Goal: Information Seeking & Learning: Learn about a topic

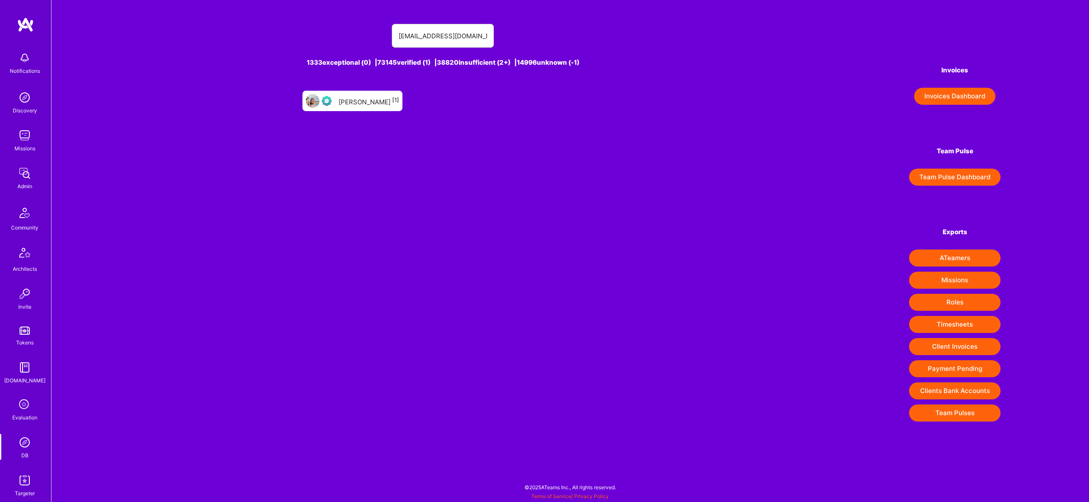
type input "[EMAIL_ADDRESS][DOMAIN_NAME]"
click at [382, 97] on div "Mohamed Rahmouni [1]" at bounding box center [369, 100] width 60 height 11
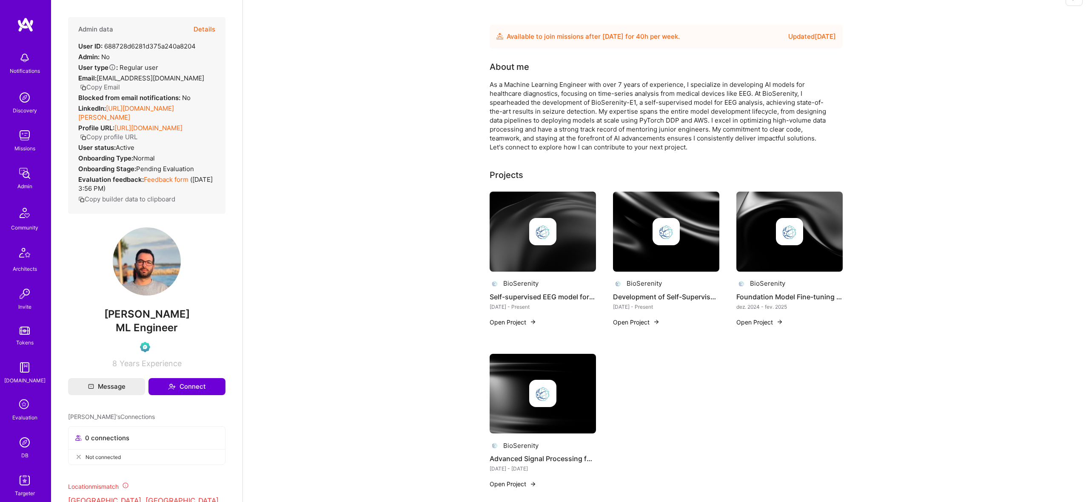
scroll to position [20, 0]
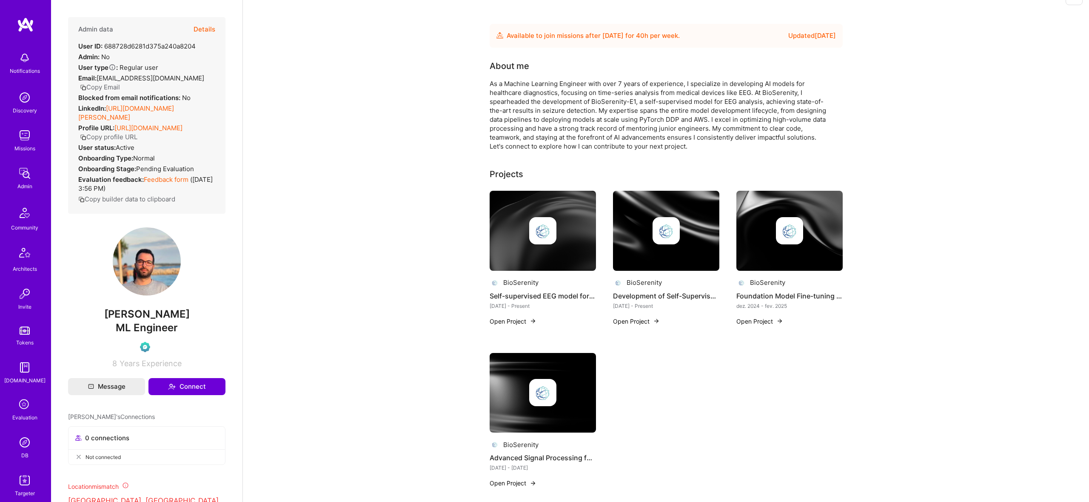
click at [207, 26] on button "Details" at bounding box center [205, 29] width 22 height 25
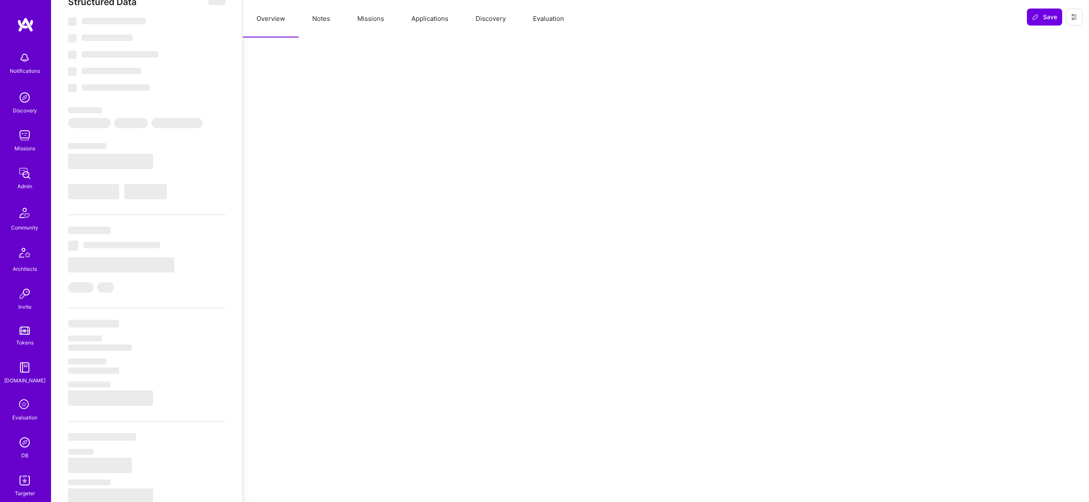
click at [373, 18] on button "Missions" at bounding box center [371, 18] width 54 height 37
select select "Future Date"
select select "Verified"
select select "FR"
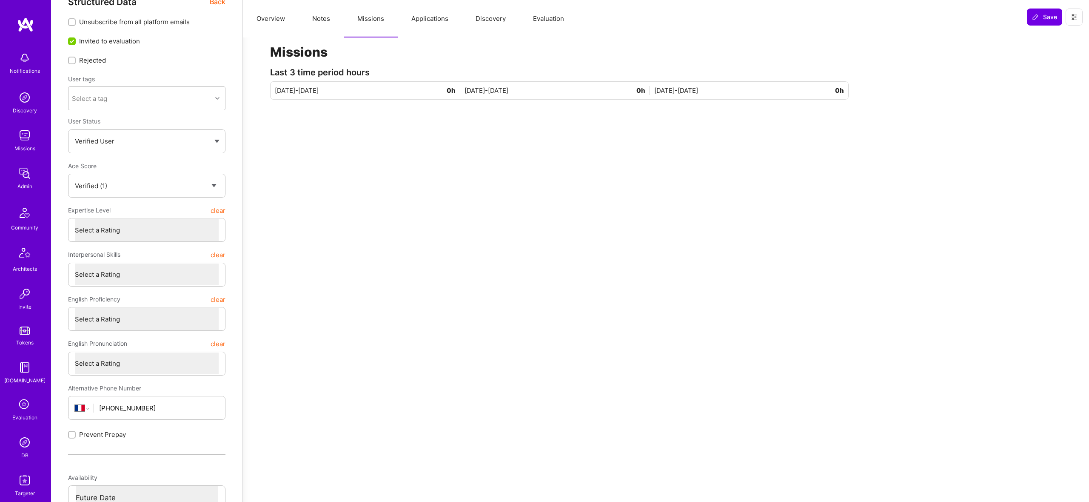
drag, startPoint x: 408, startPoint y: 18, endPoint x: 419, endPoint y: 18, distance: 10.6
click at [408, 18] on button "Applications" at bounding box center [430, 18] width 64 height 37
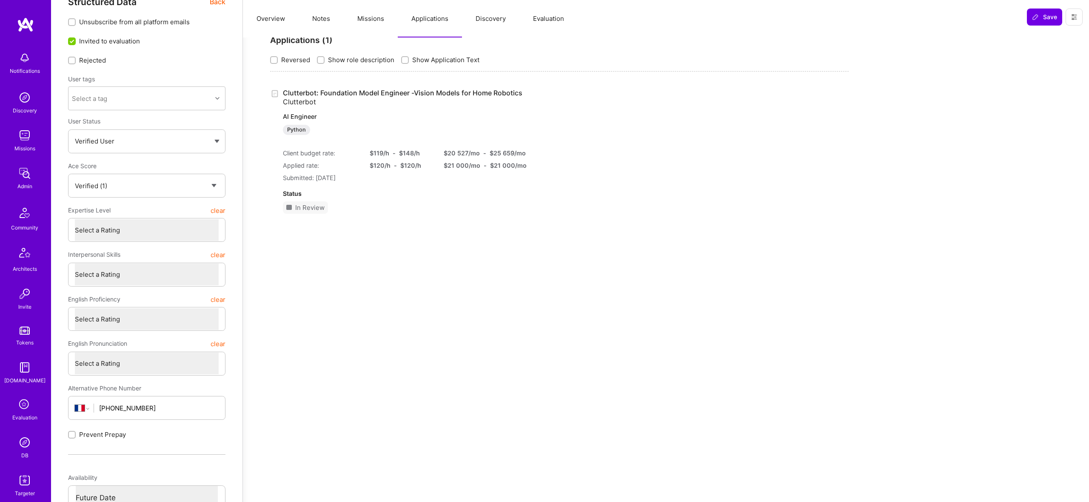
click at [359, 90] on link "Clutterbot: Foundation Model Engineer -Vision Models for Home Robotics Clutterb…" at bounding box center [403, 112] width 240 height 46
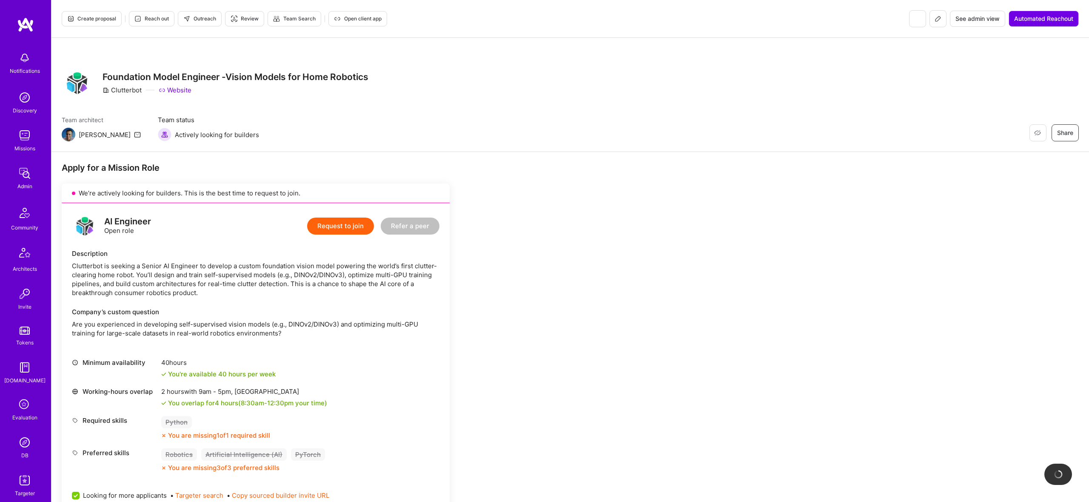
click at [322, 128] on div "Team architect Luis Team status Actively looking for builders Restore Not Inter…" at bounding box center [570, 128] width 1017 height 26
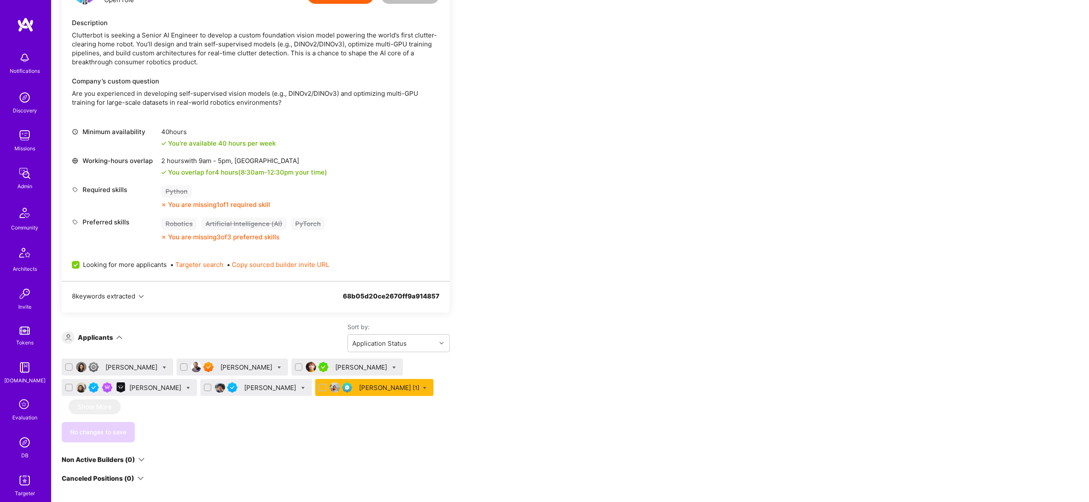
scroll to position [243, 0]
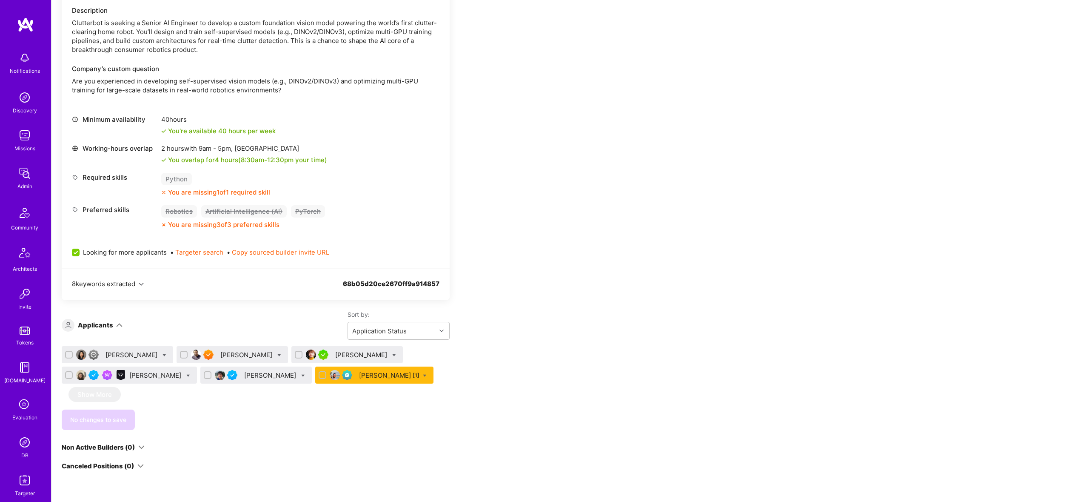
click at [396, 372] on div "Mohamed Rahmouni [1]" at bounding box center [389, 375] width 60 height 9
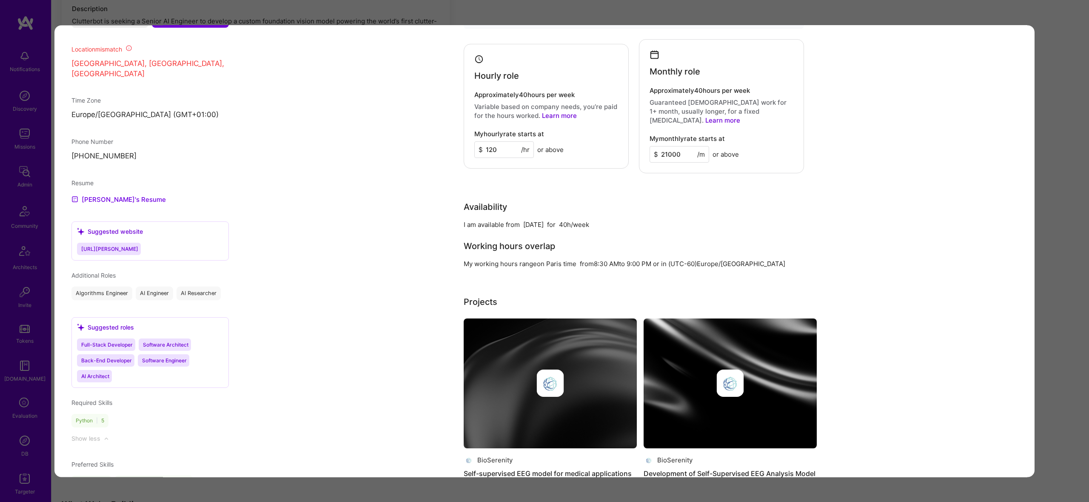
scroll to position [624, 0]
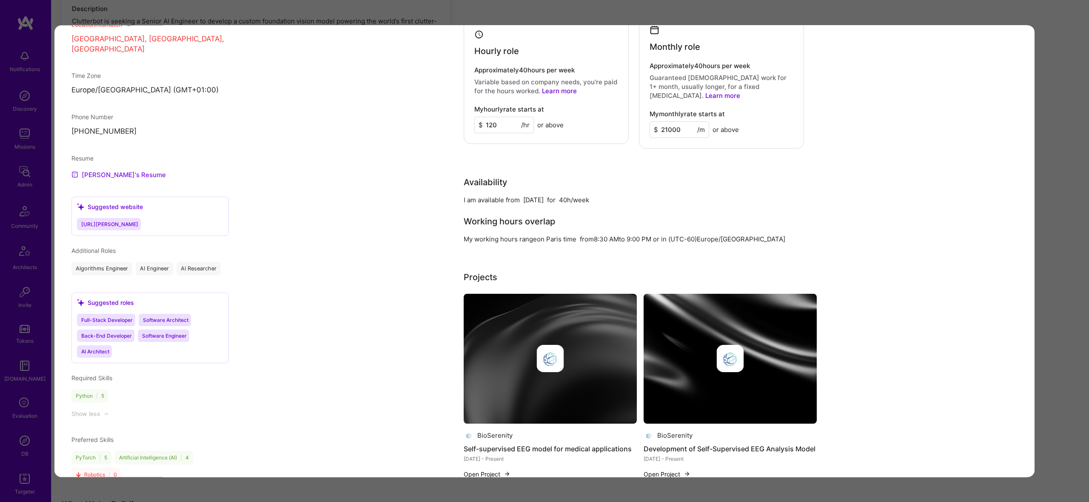
click at [126, 170] on link "Mohamed's Resume" at bounding box center [118, 174] width 94 height 10
click at [488, 9] on div "Application 6 of 6 Builder Missing Requirements Required Location See locations…" at bounding box center [544, 251] width 1089 height 502
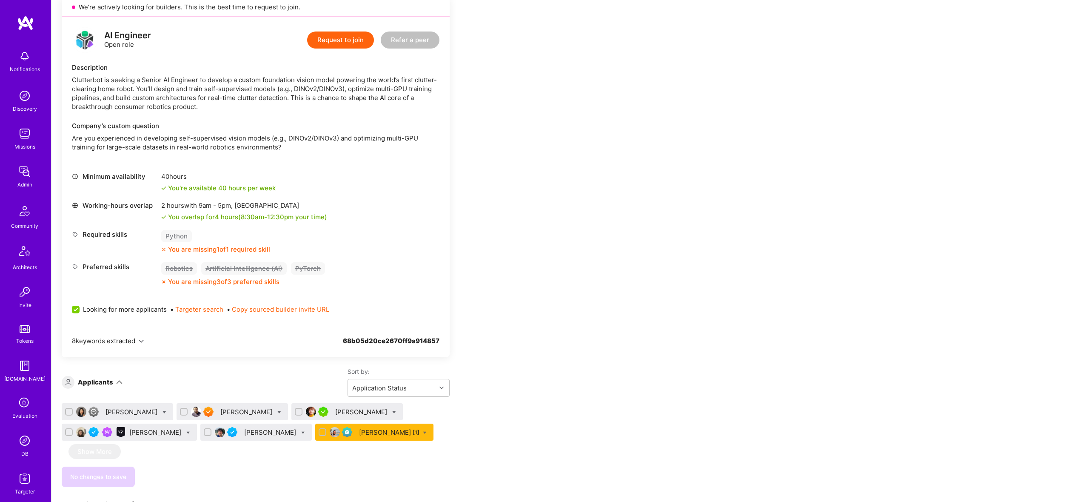
scroll to position [211, 0]
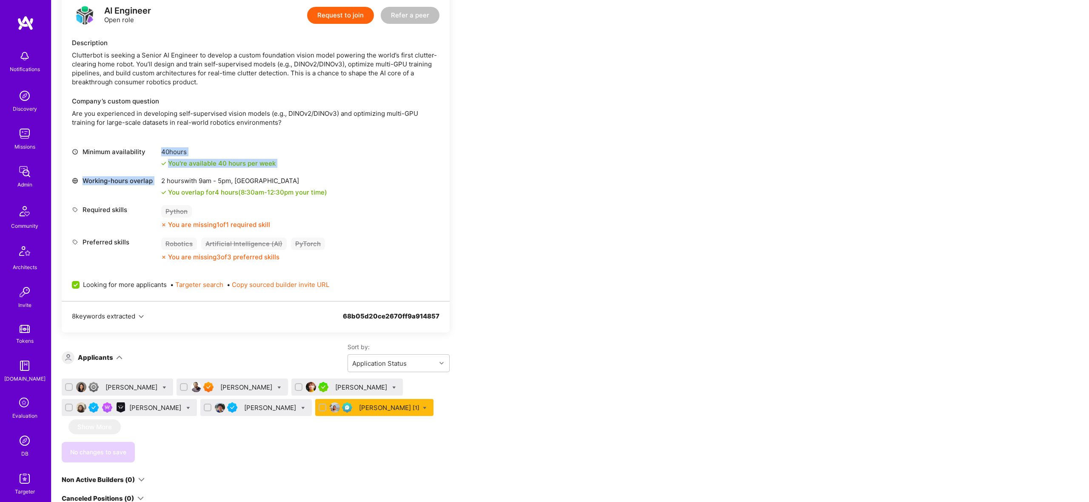
drag, startPoint x: 161, startPoint y: 142, endPoint x: 229, endPoint y: 169, distance: 73.0
click at [229, 169] on div "AI Engineer Open role Request to join Refer a peer Description Clutterbot is se…" at bounding box center [256, 146] width 388 height 308
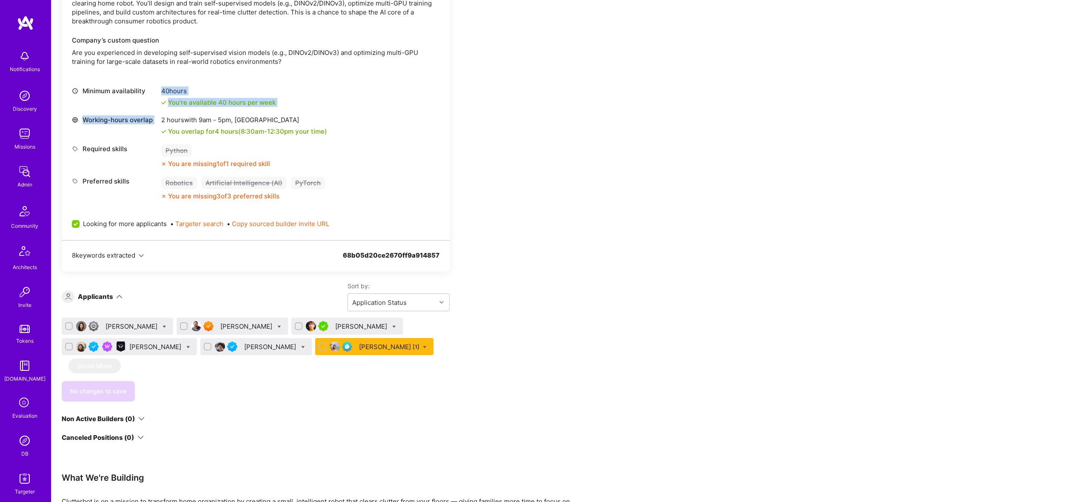
scroll to position [322, 0]
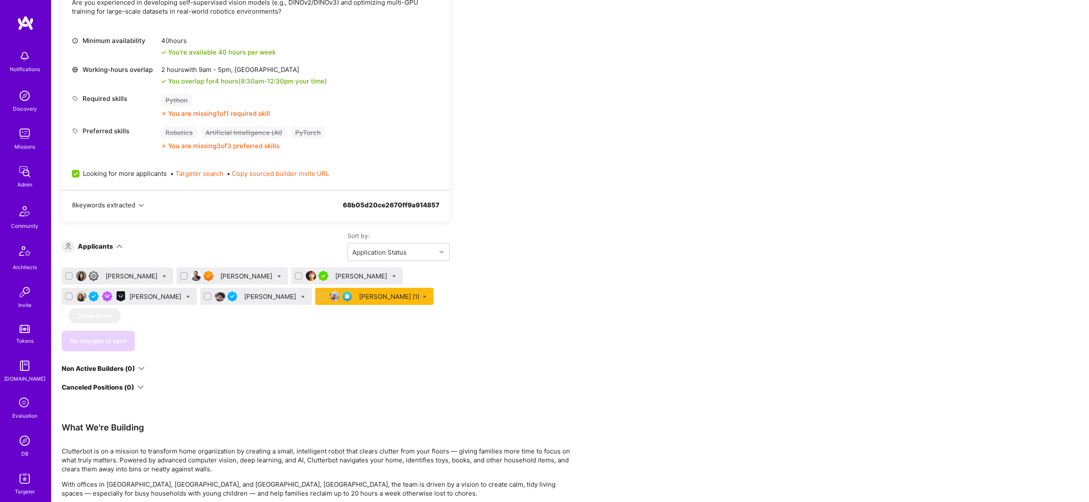
click at [390, 298] on div "Mohamed Rahmouni [1]" at bounding box center [389, 296] width 60 height 9
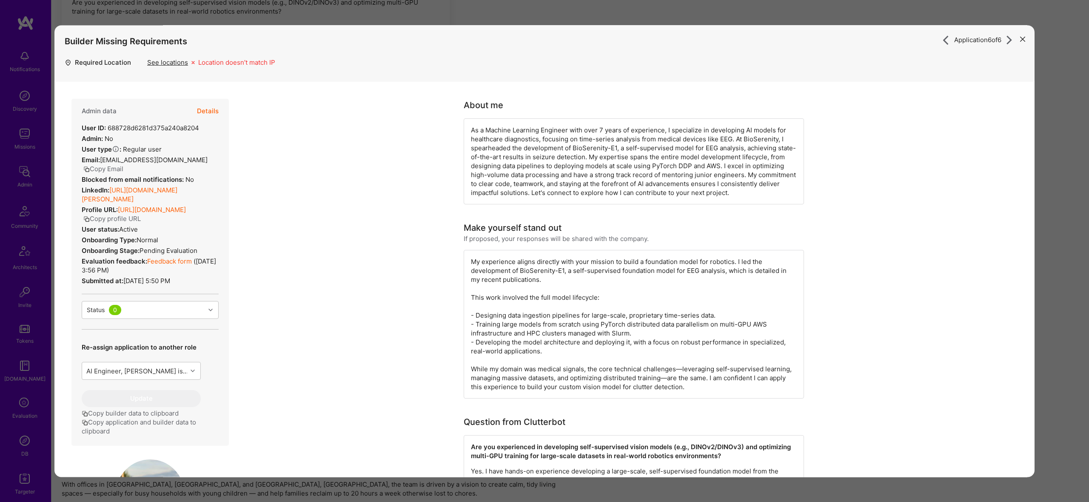
click at [152, 189] on link "https://linkedin.com/in/mohamed-rahmouni" at bounding box center [130, 194] width 96 height 17
click at [589, 17] on div "Application 6 of 6 Builder Missing Requirements Required Location See locations…" at bounding box center [544, 251] width 1089 height 502
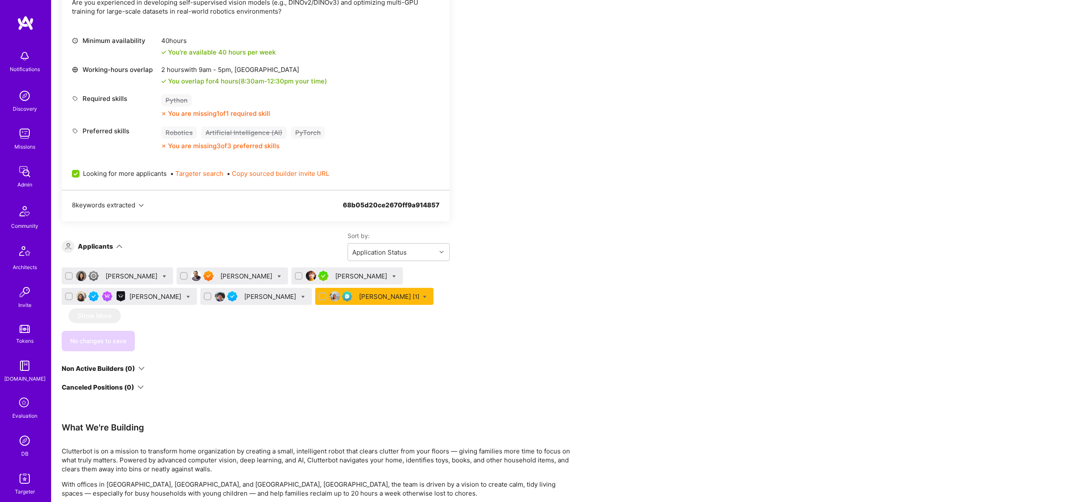
click at [377, 300] on div "Mohamed Rahmouni [1]" at bounding box center [389, 296] width 60 height 9
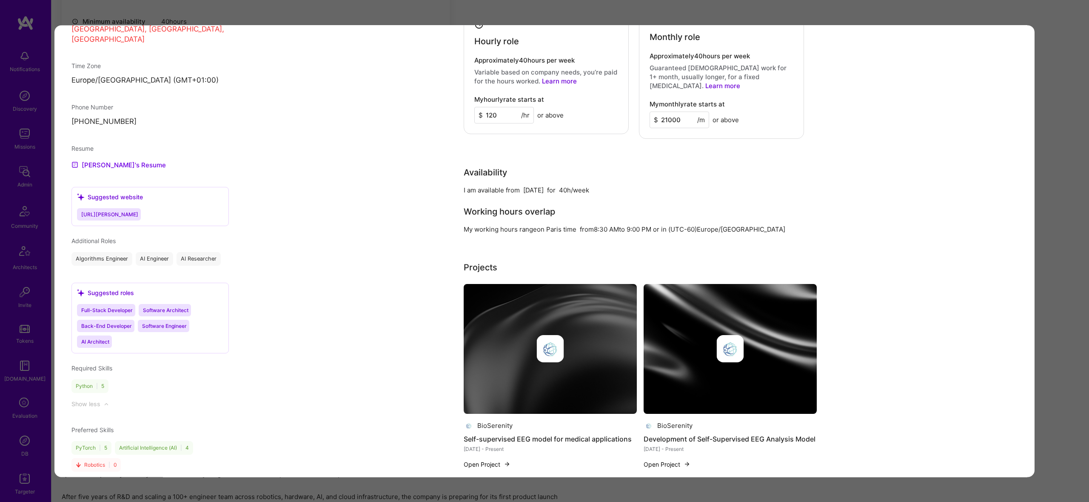
scroll to position [342, 0]
click at [1062, 173] on div "Application 6 of 6 Builder Missing Requirements Required Location See locations…" at bounding box center [544, 251] width 1089 height 502
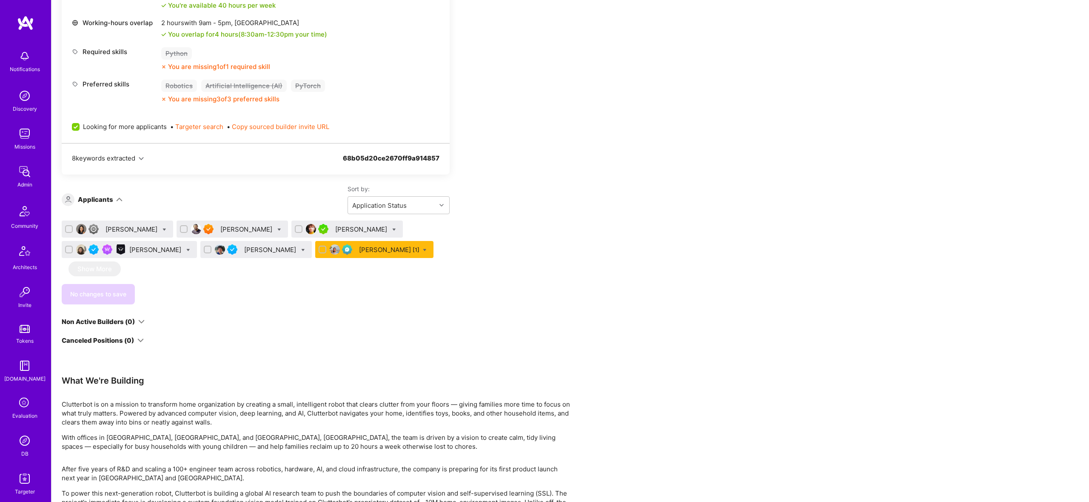
scroll to position [370, 0]
click at [375, 252] on div "Mohamed Rahmouni [1]" at bounding box center [389, 248] width 60 height 9
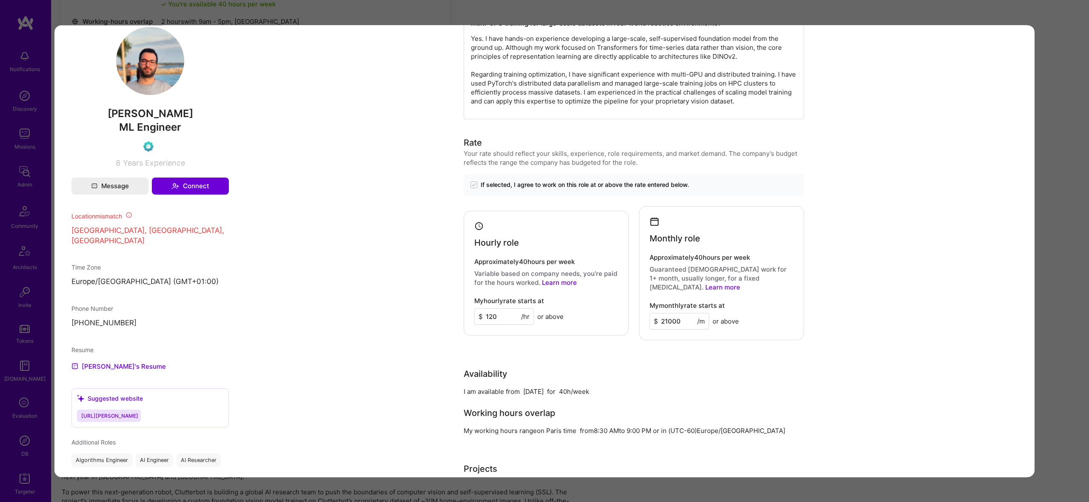
scroll to position [435, 0]
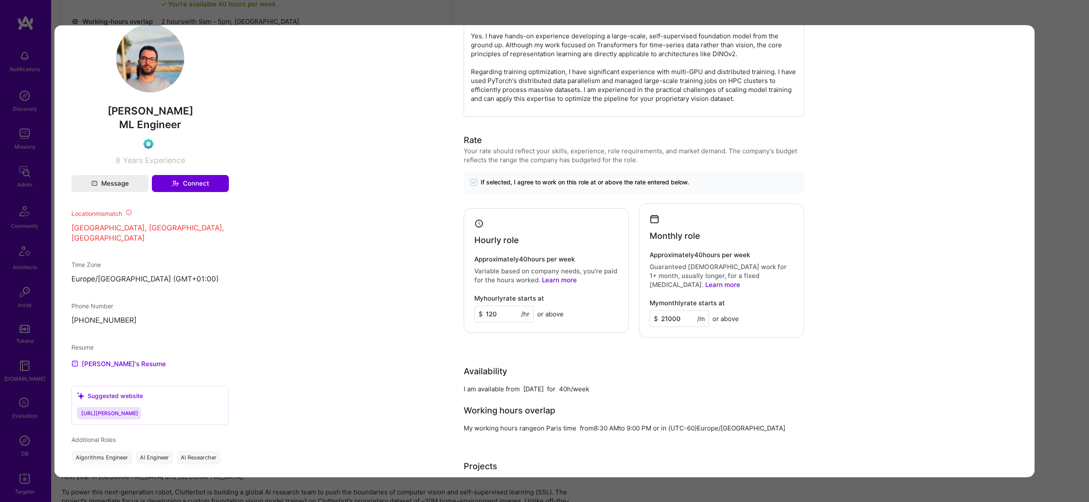
click at [1086, 166] on div "Application 6 of 6 Builder Missing Requirements Required Location See locations…" at bounding box center [544, 251] width 1089 height 502
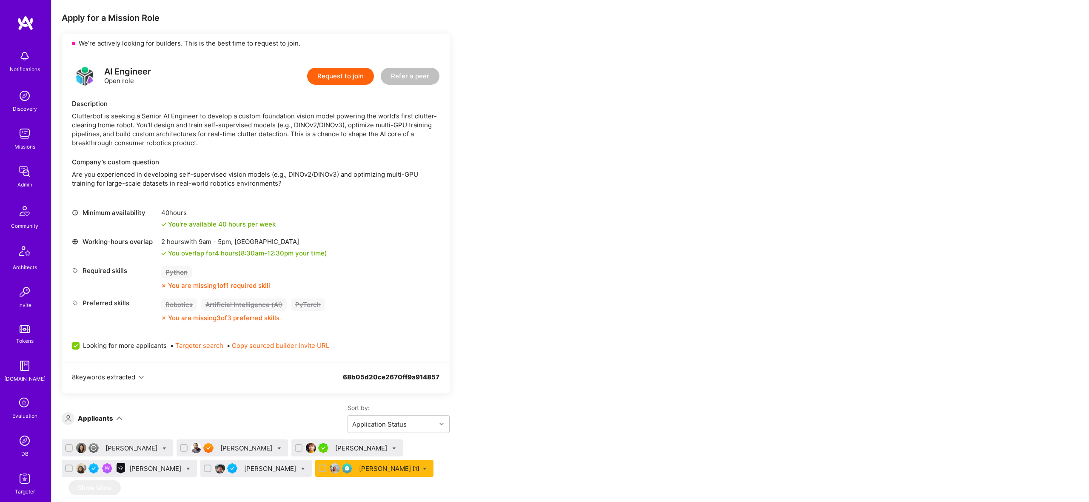
scroll to position [149, 0]
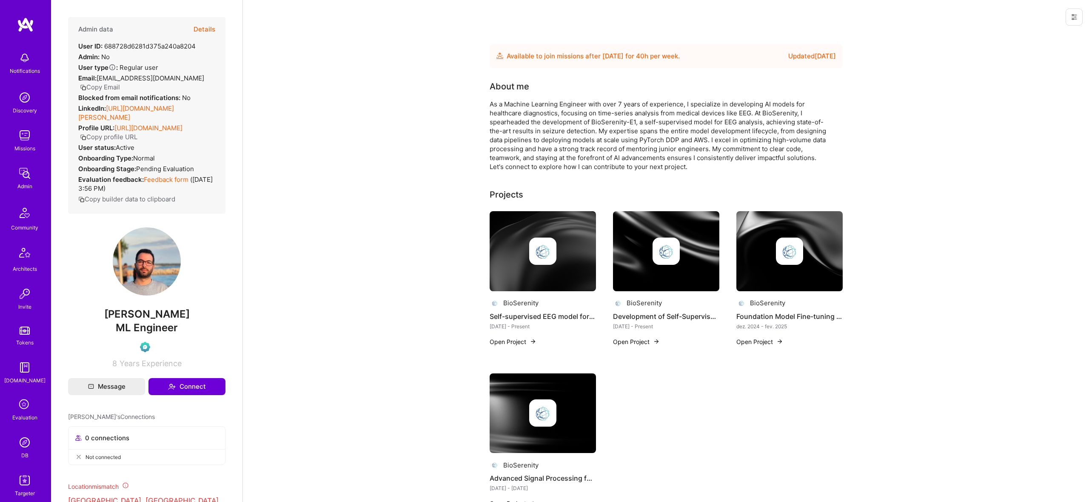
click at [211, 31] on button "Details" at bounding box center [205, 29] width 22 height 25
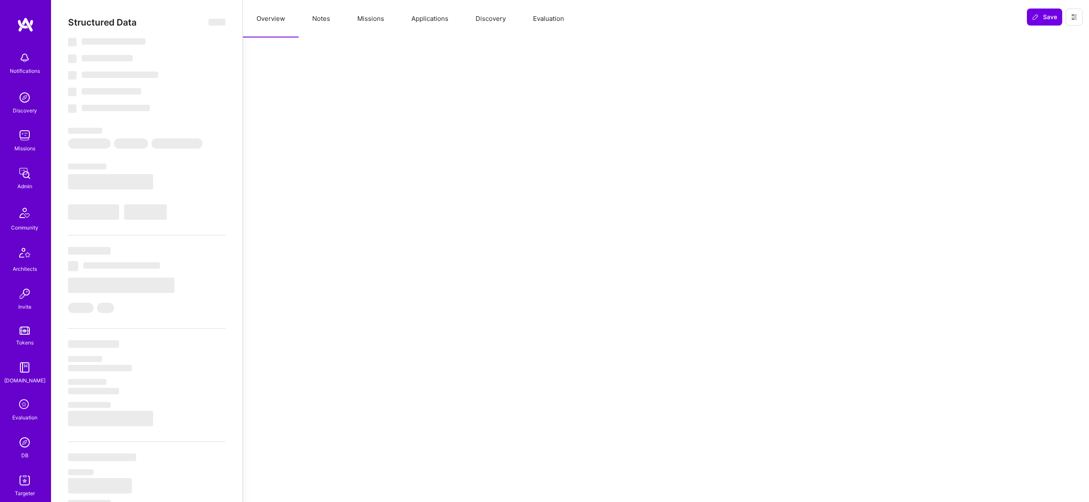
select select "Future Date"
select select "Verified"
select select "FR"
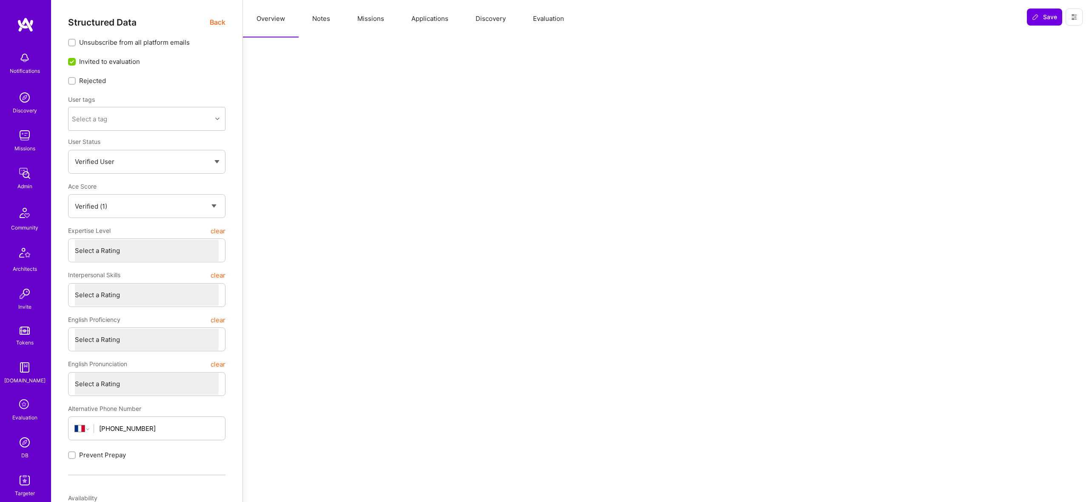
click at [363, 21] on button "Missions" at bounding box center [371, 18] width 54 height 37
click at [441, 22] on button "Applications" at bounding box center [430, 18] width 64 height 37
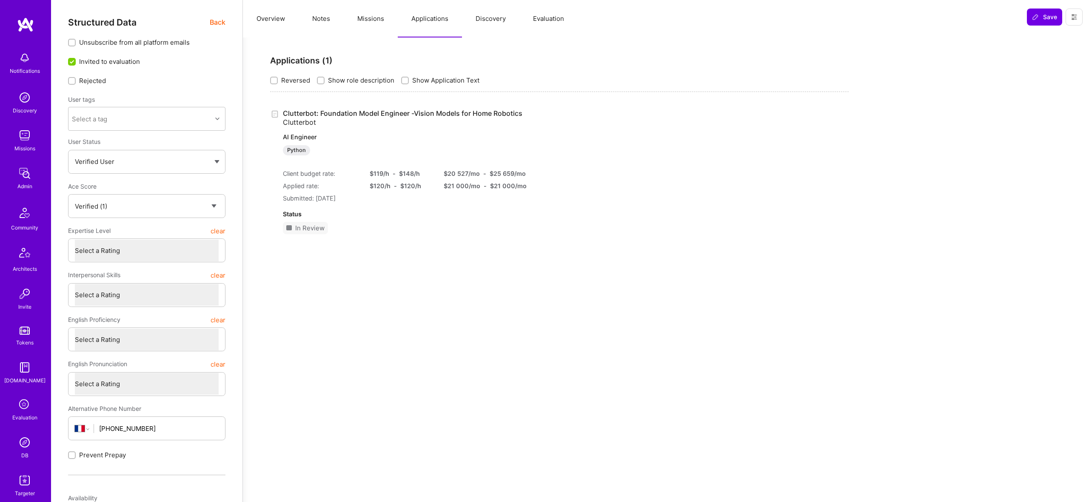
click at [396, 113] on link "Clutterbot: Foundation Model Engineer -Vision Models for Home Robotics Clutterb…" at bounding box center [403, 132] width 240 height 46
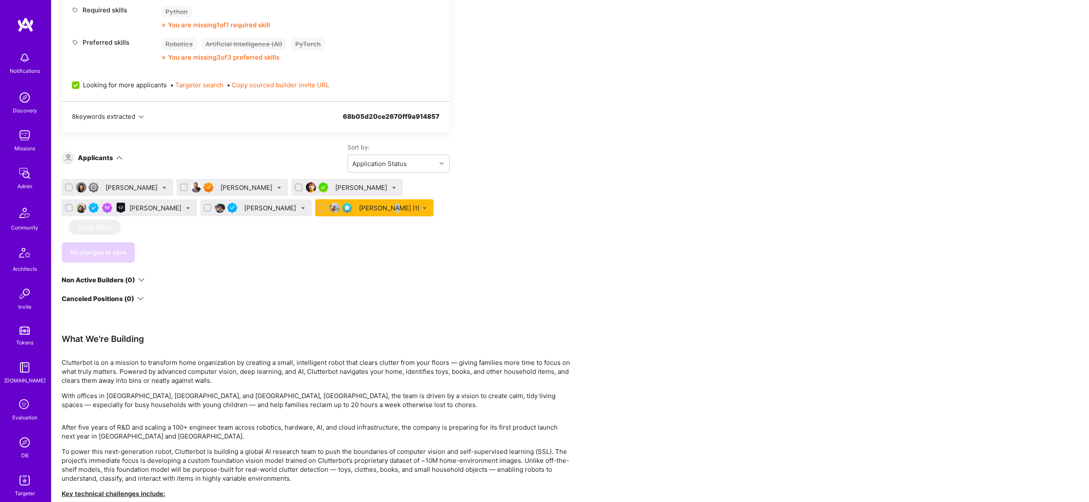
click at [391, 208] on div "Mohamed Rahmouni [1]" at bounding box center [389, 207] width 60 height 9
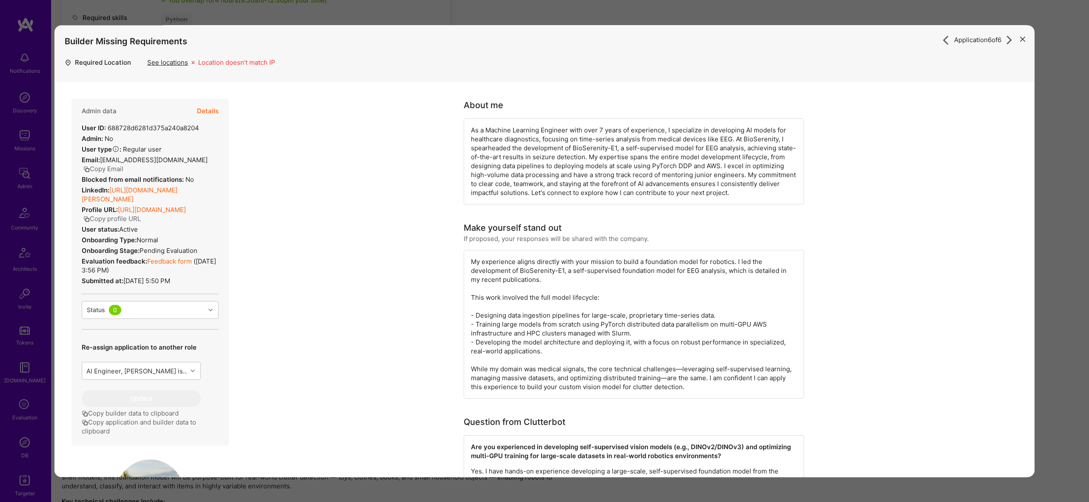
click at [278, 19] on div "Application 6 of 6 Builder Missing Requirements Required Location See locations…" at bounding box center [544, 251] width 1089 height 502
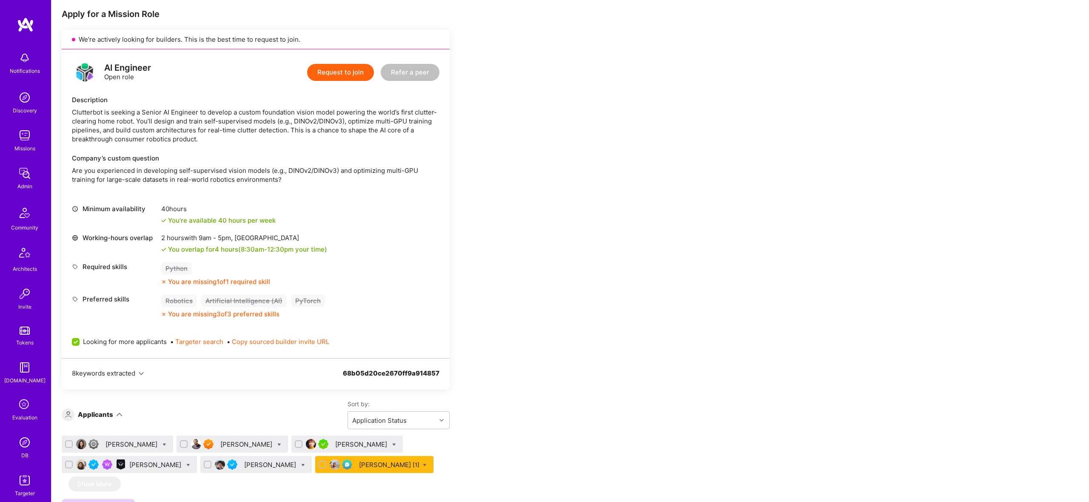
scroll to position [164, 0]
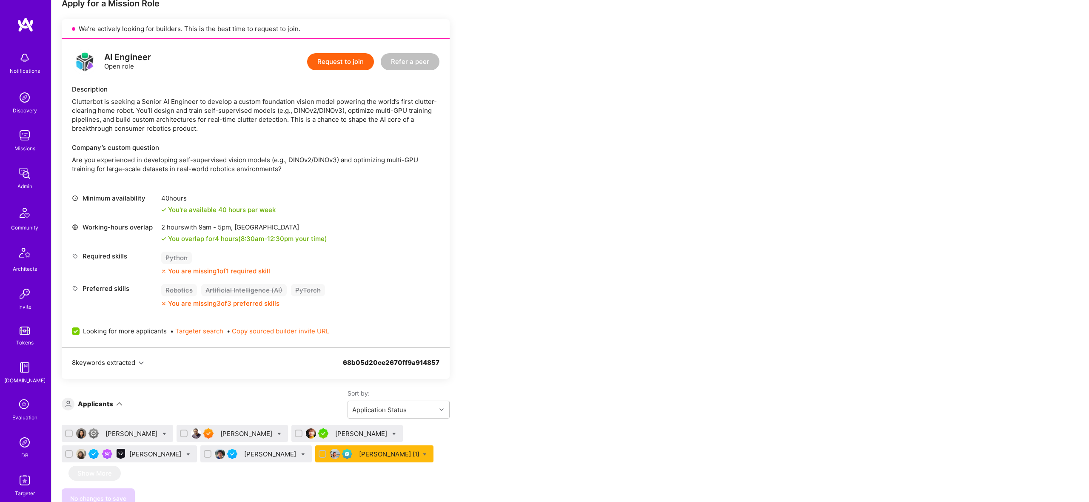
click at [138, 366] on div "8 keywords extracted 68b05d20ce2670ff9a914857" at bounding box center [256, 362] width 388 height 31
click at [140, 364] on button "8 keywords extracted" at bounding box center [108, 362] width 72 height 9
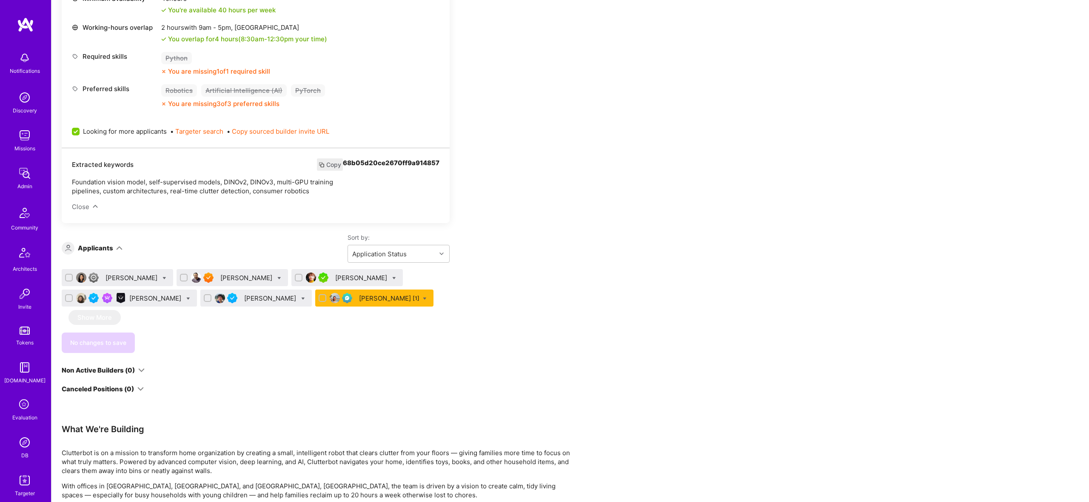
scroll to position [336, 0]
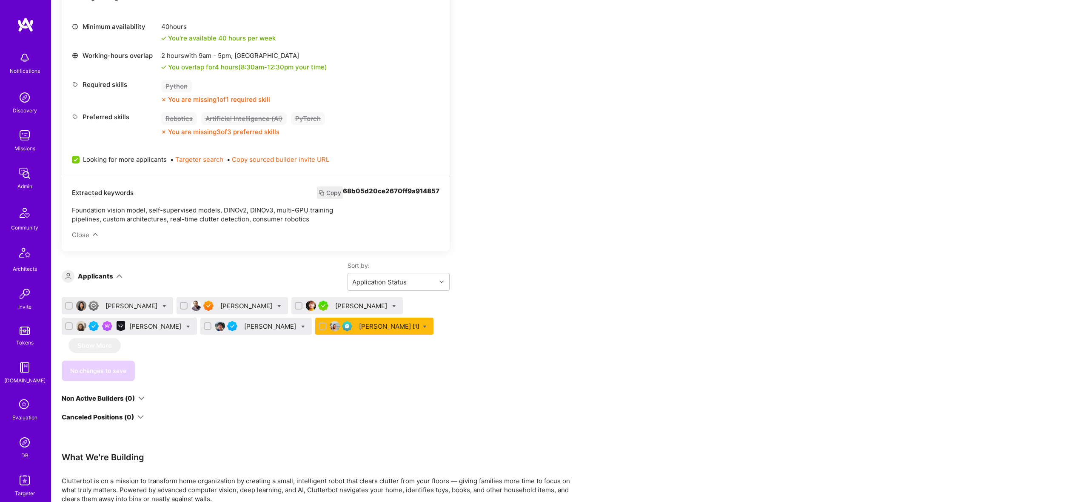
click at [390, 198] on div "68b05d20ce2670ff9a914857" at bounding box center [391, 217] width 97 height 63
click at [386, 192] on div "68b05d20ce2670ff9a914857" at bounding box center [391, 217] width 97 height 63
copy div "68b05d20ce2670ff9a914857"
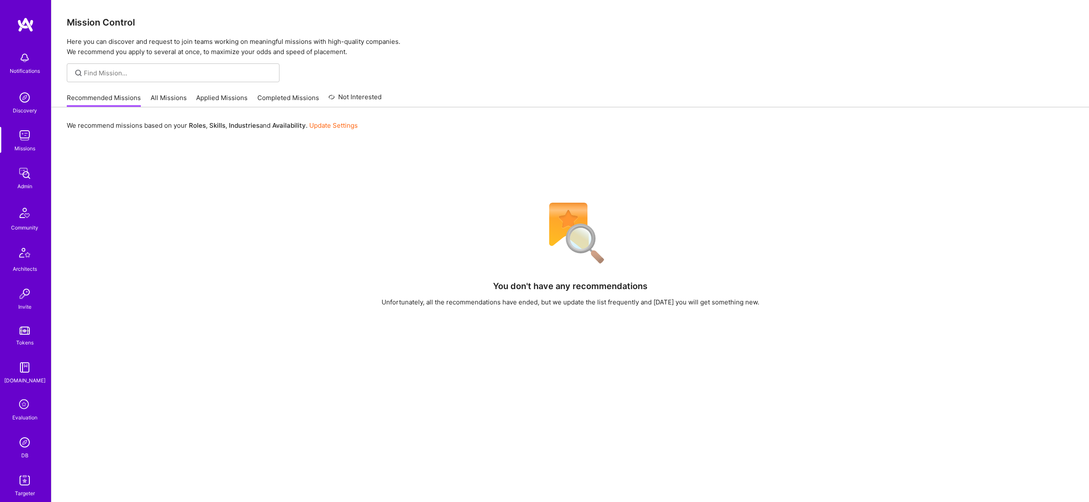
click at [25, 438] on img at bounding box center [24, 442] width 17 height 17
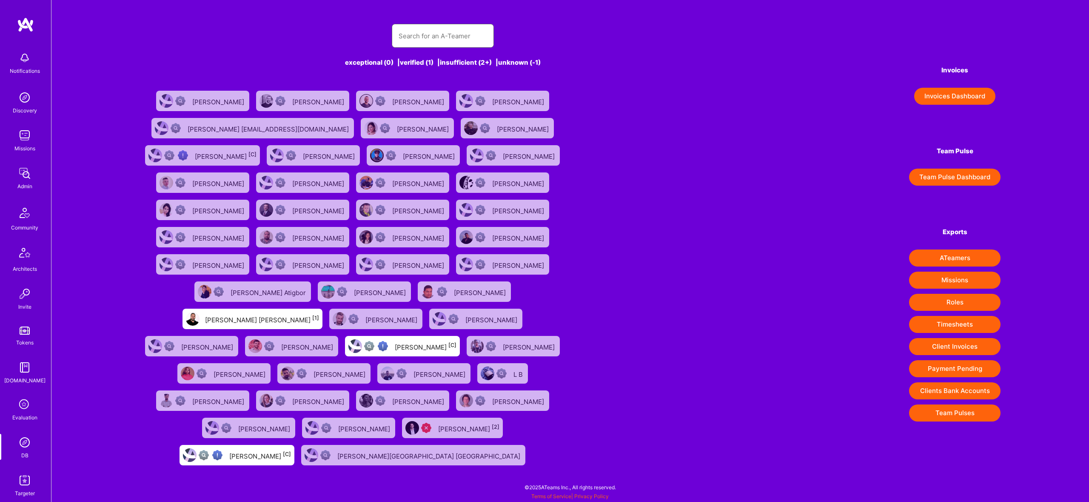
click at [420, 29] on input "text" at bounding box center [443, 36] width 89 height 22
paste input "Nikola Gigic"
type input "Nikola Gigic"
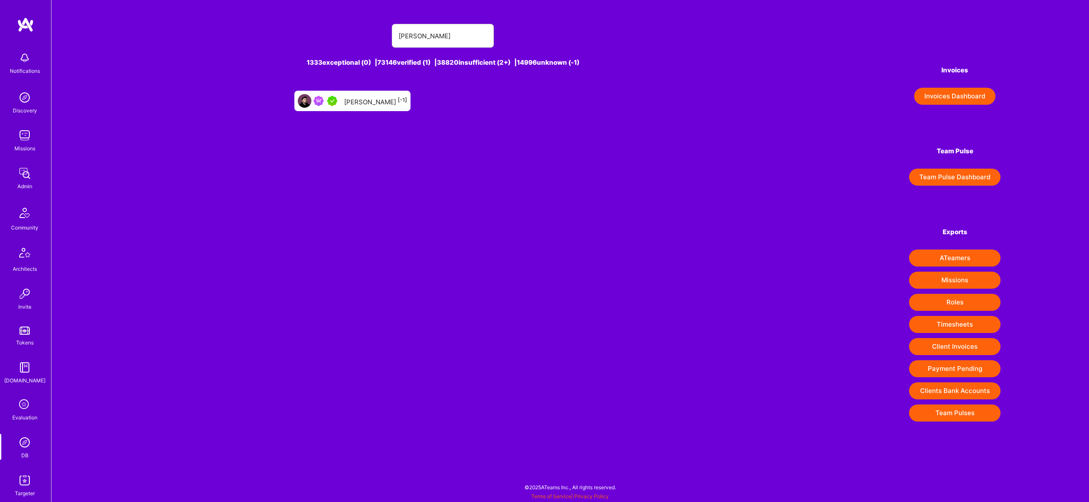
click at [378, 99] on div "Nikola Gigic [-1]" at bounding box center [375, 100] width 63 height 11
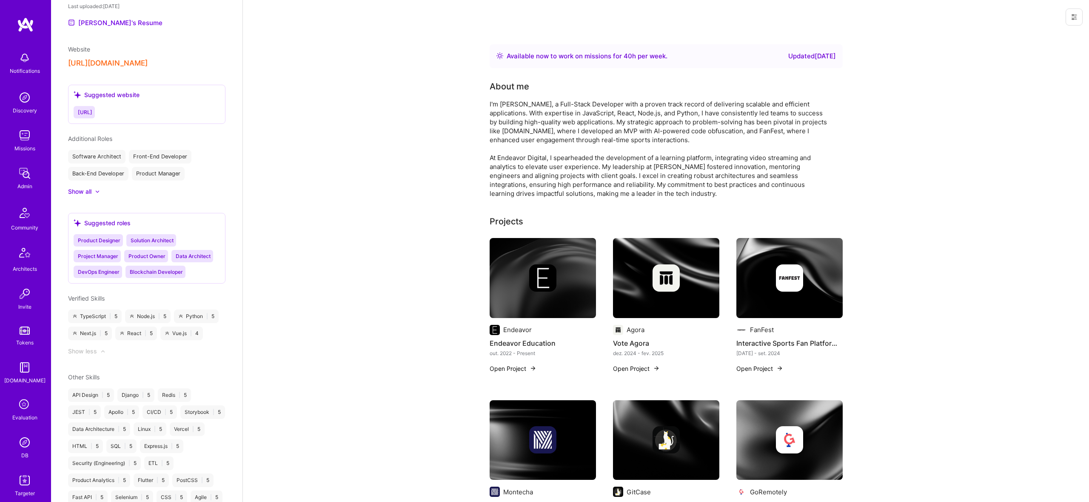
scroll to position [420, 0]
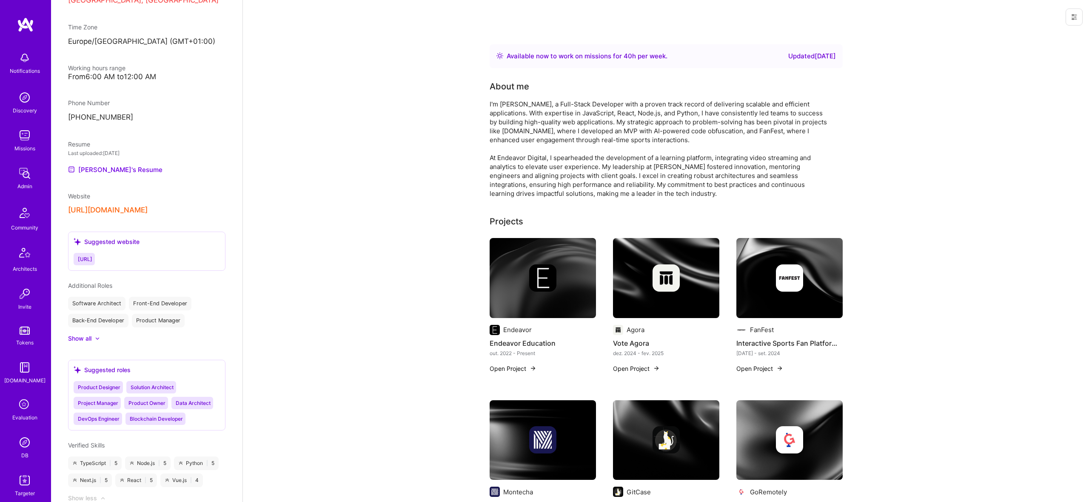
click at [98, 178] on div "Admin data Details User ID: 62e260bf171dd10012494e26 Admin: No User type Regula…" at bounding box center [146, 251] width 191 height 502
click at [100, 172] on link "Nikola's Resume" at bounding box center [115, 169] width 94 height 10
click at [20, 442] on img at bounding box center [24, 442] width 17 height 17
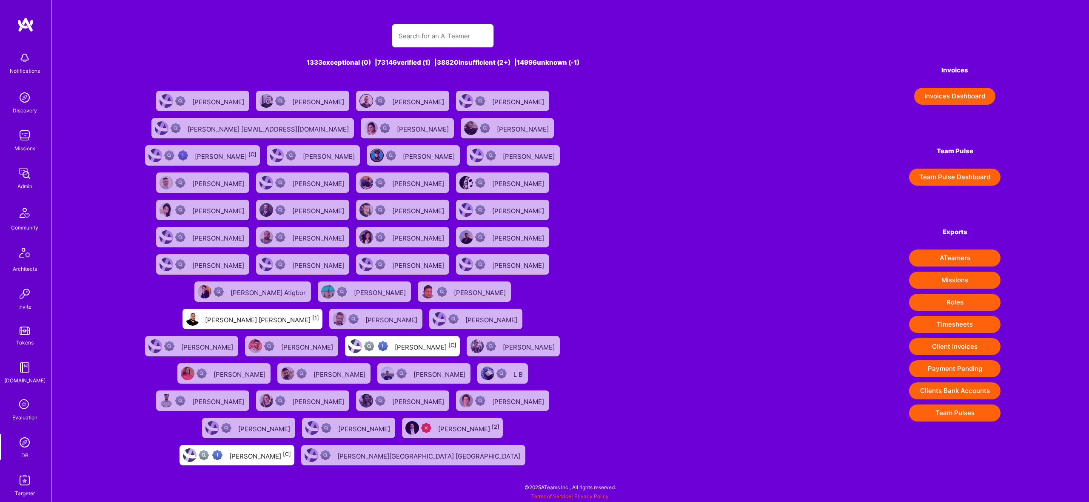
click at [427, 37] on input "text" at bounding box center [443, 36] width 89 height 22
paste input "Ruze Richard"
type input "Ruze Richard"
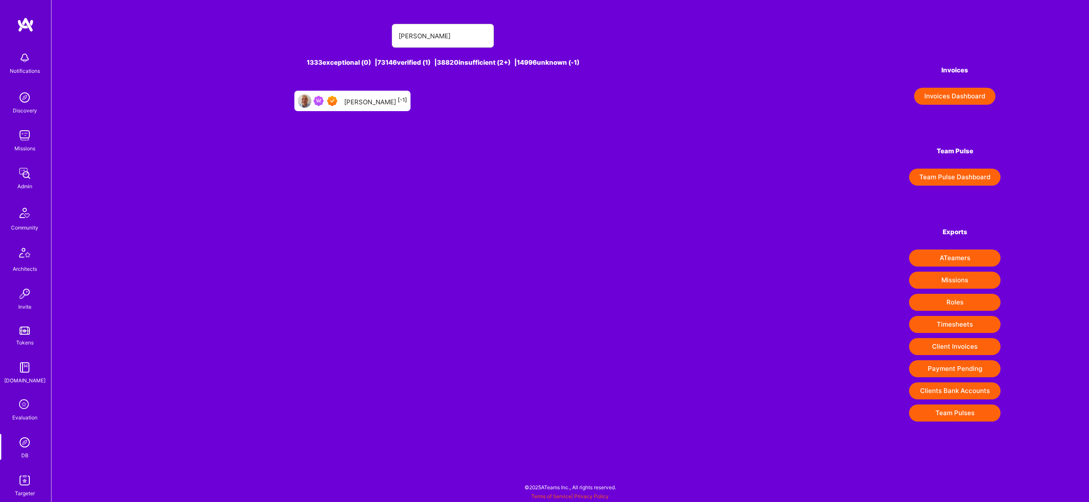
click at [379, 100] on div "Ruze Richards [-1]" at bounding box center [375, 100] width 63 height 11
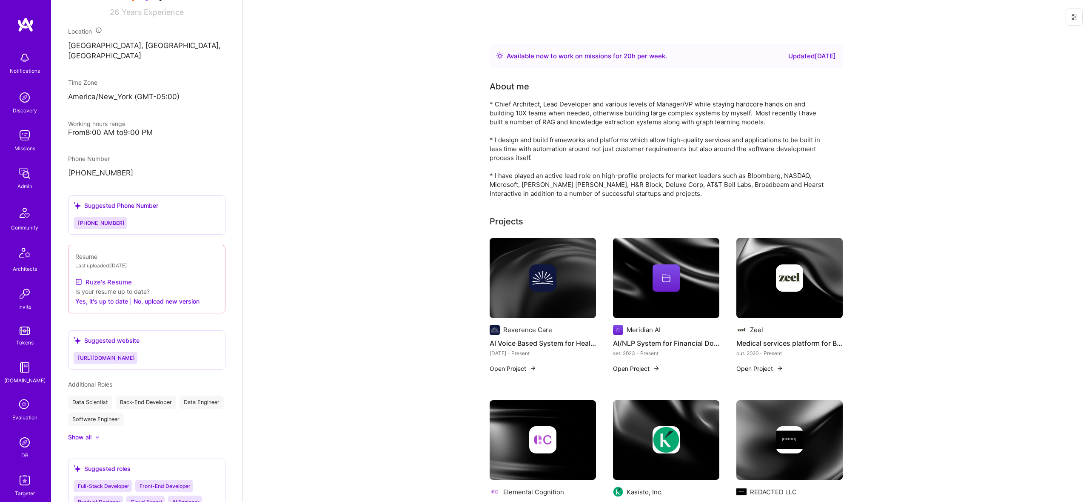
scroll to position [341, 0]
click at [117, 280] on link "Ruze's Resume" at bounding box center [103, 282] width 57 height 10
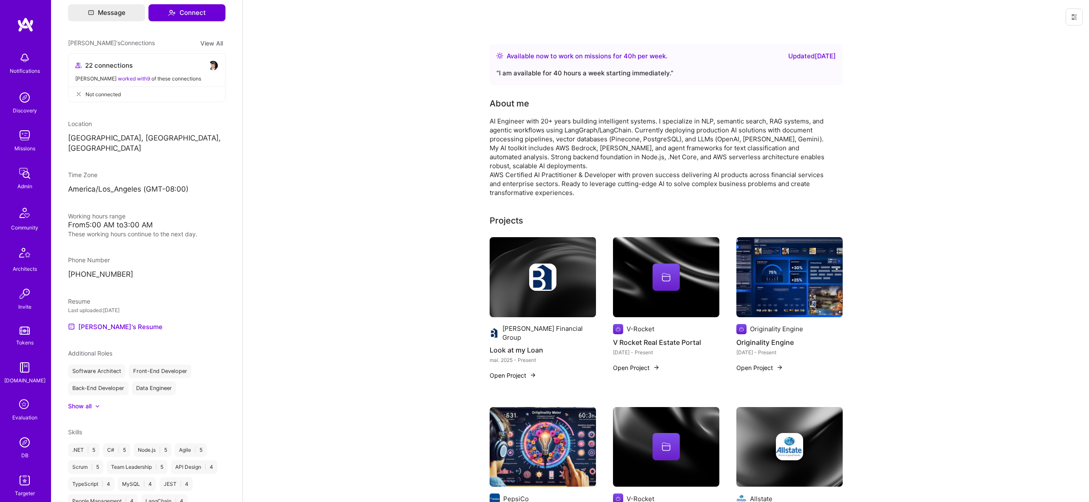
scroll to position [375, 0]
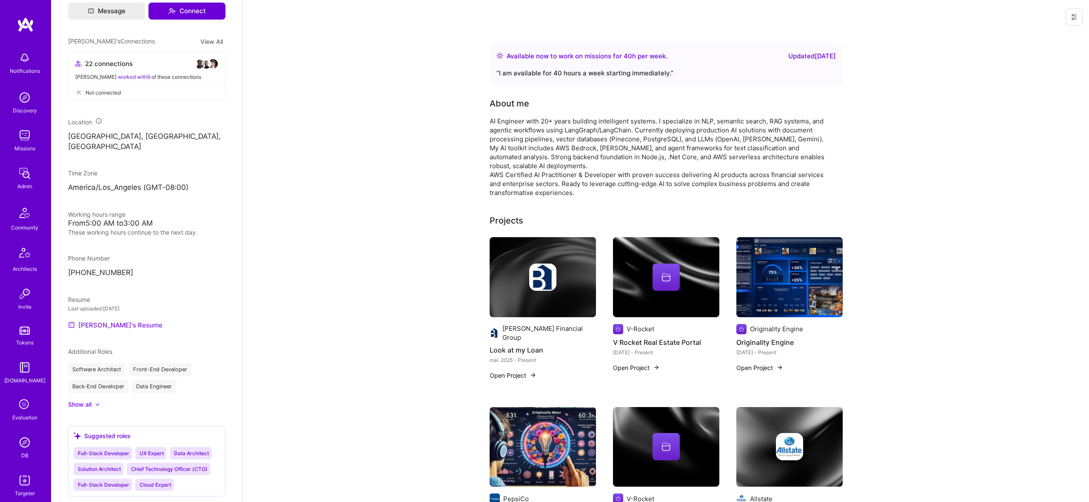
click at [96, 320] on link "Pedro's Resume" at bounding box center [115, 325] width 94 height 10
click at [28, 444] on img at bounding box center [24, 442] width 17 height 17
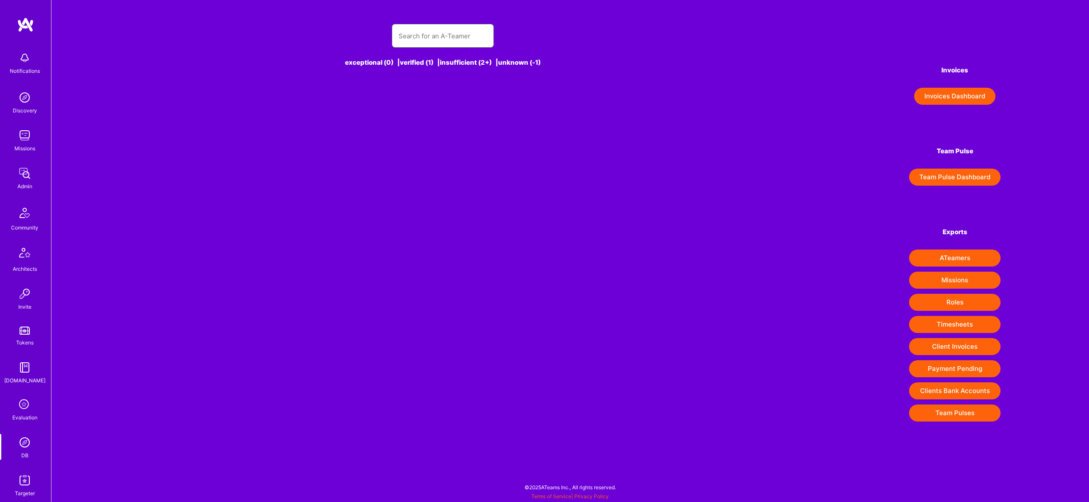
click at [442, 40] on input "text" at bounding box center [443, 36] width 89 height 22
type input "ivan radigal"
click at [344, 97] on div "Ivan Radigales Creus [1]" at bounding box center [369, 100] width 114 height 11
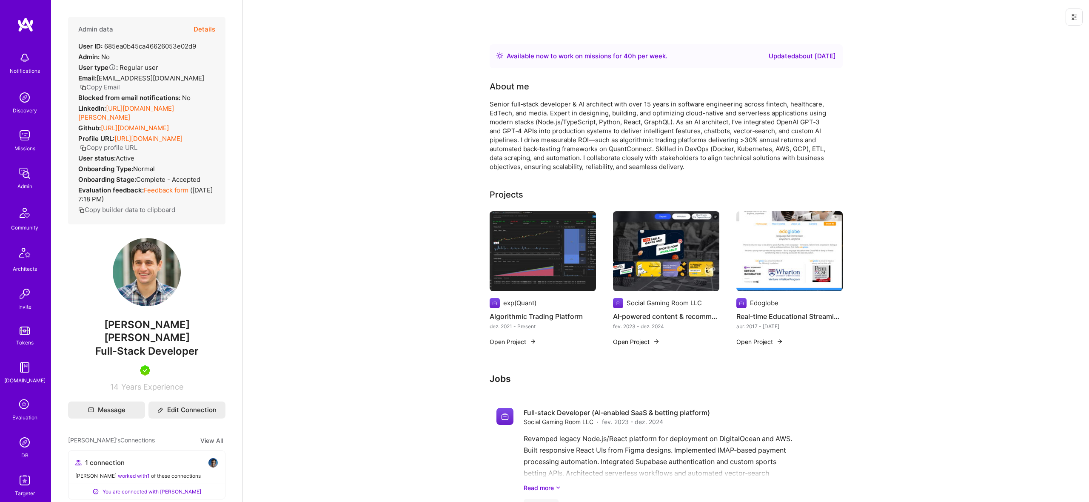
click at [215, 30] on button "Details" at bounding box center [205, 29] width 22 height 25
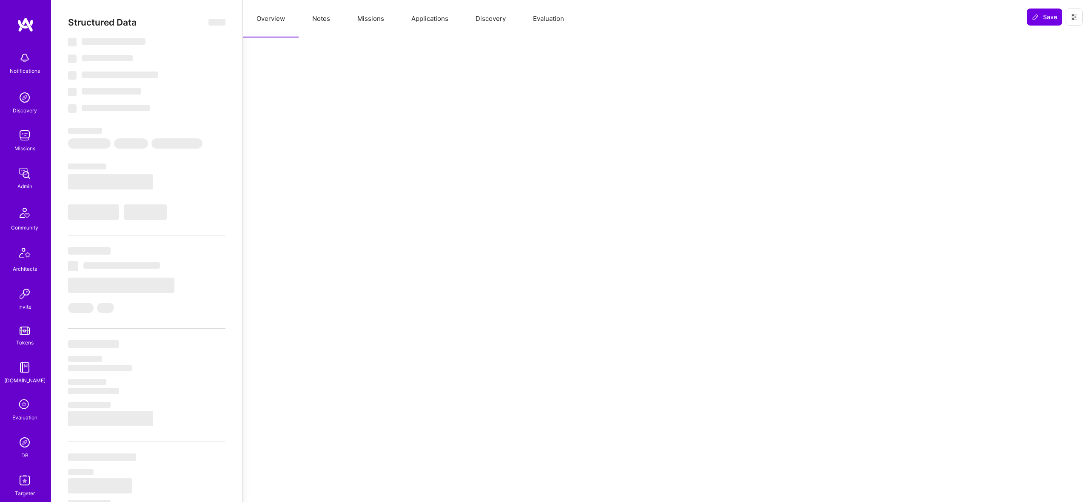
click at [360, 14] on button "Missions" at bounding box center [371, 18] width 54 height 37
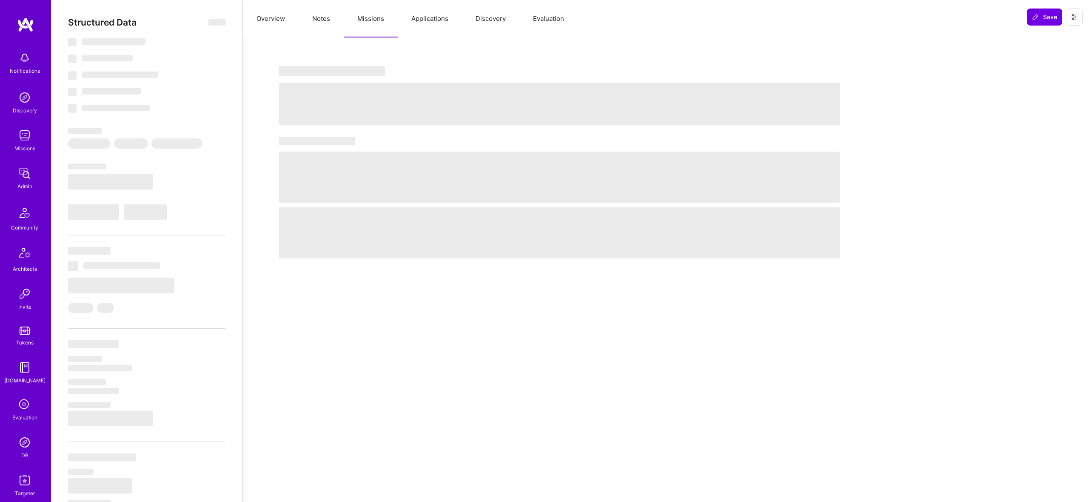
select select "Right Now"
select select "5"
select select "7"
select select "6"
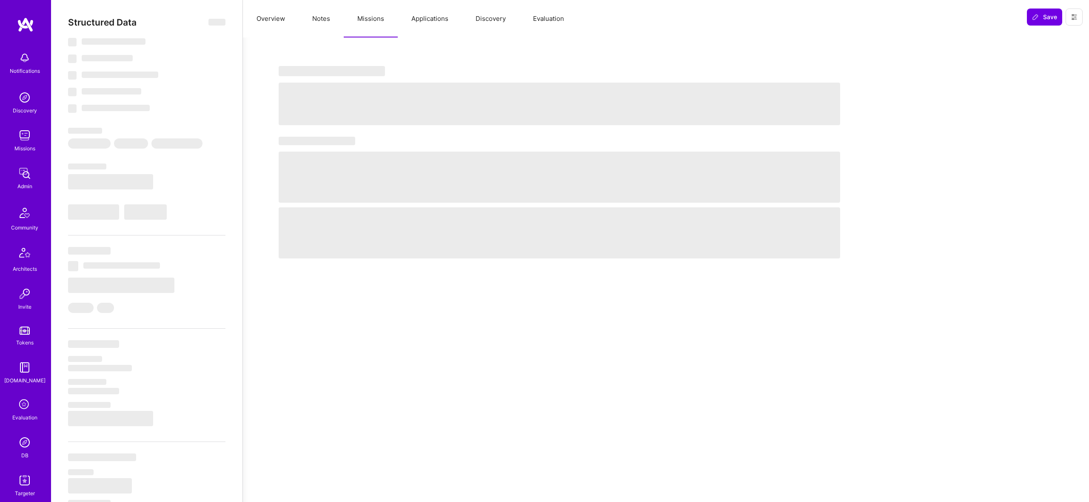
select select "AD"
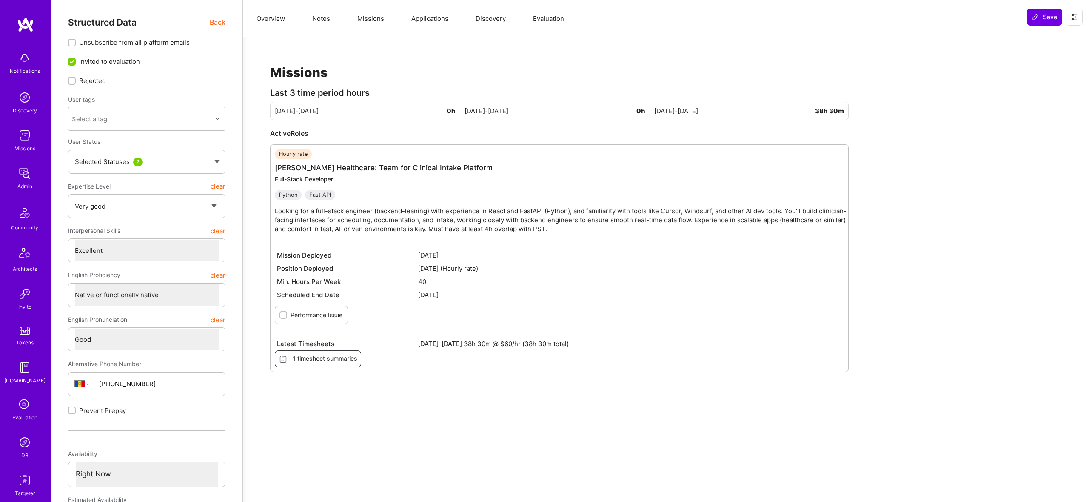
click at [408, 29] on button "Applications" at bounding box center [430, 18] width 64 height 37
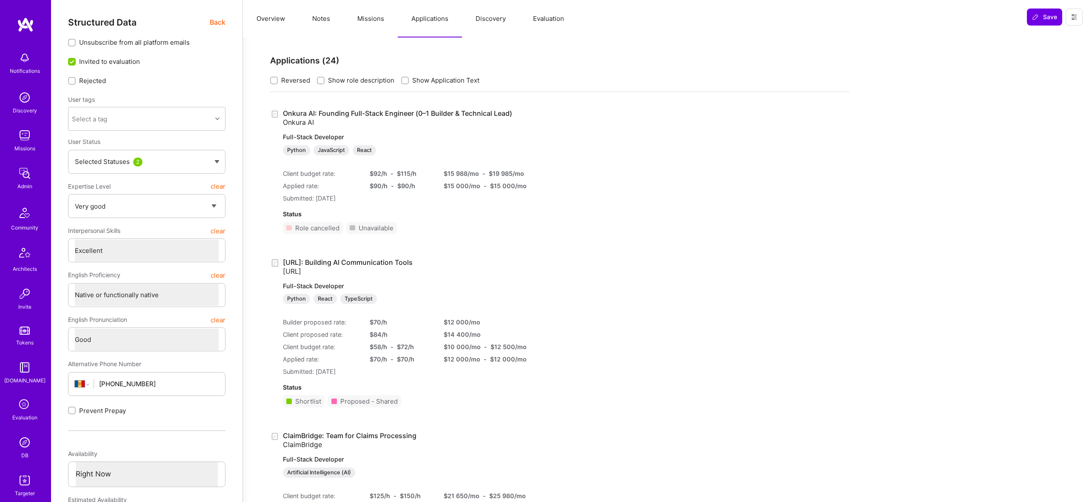
click at [391, 26] on button "Missions" at bounding box center [371, 18] width 54 height 37
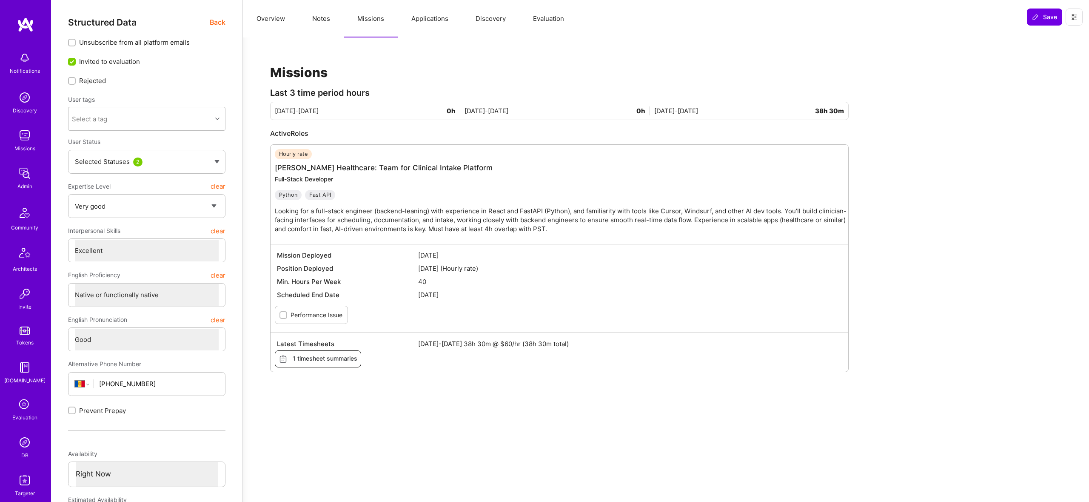
click at [341, 356] on span "1 timesheet summaries" at bounding box center [318, 358] width 79 height 9
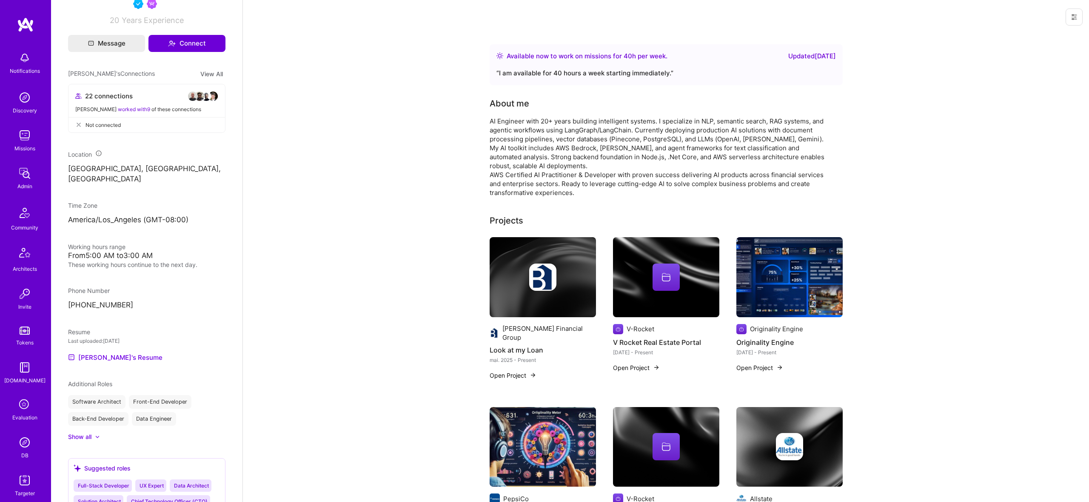
scroll to position [431, 0]
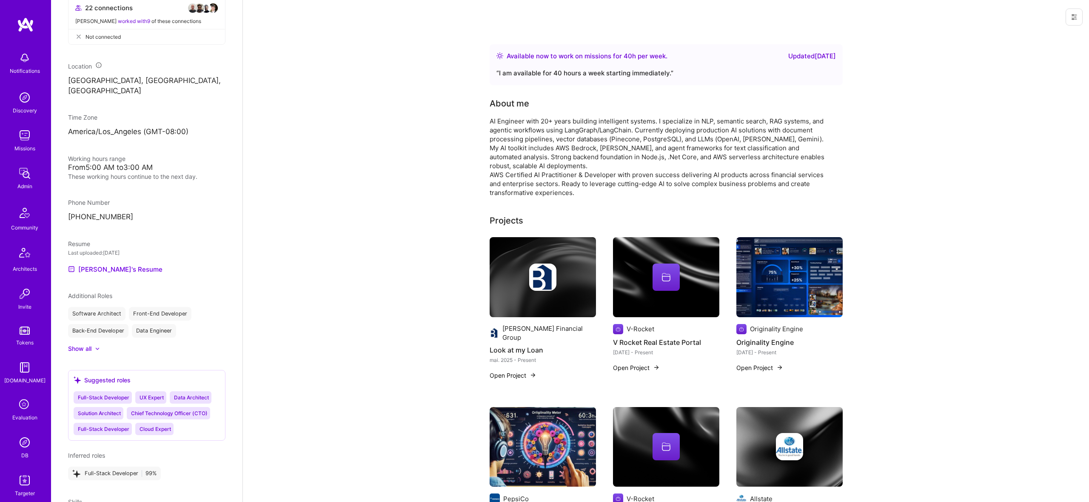
click at [542, 256] on img at bounding box center [543, 277] width 106 height 80
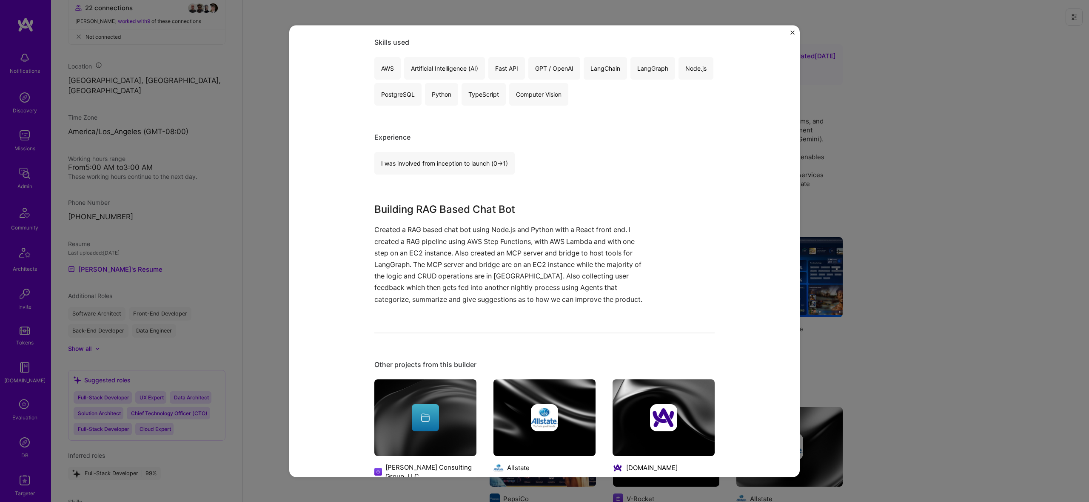
scroll to position [158, 0]
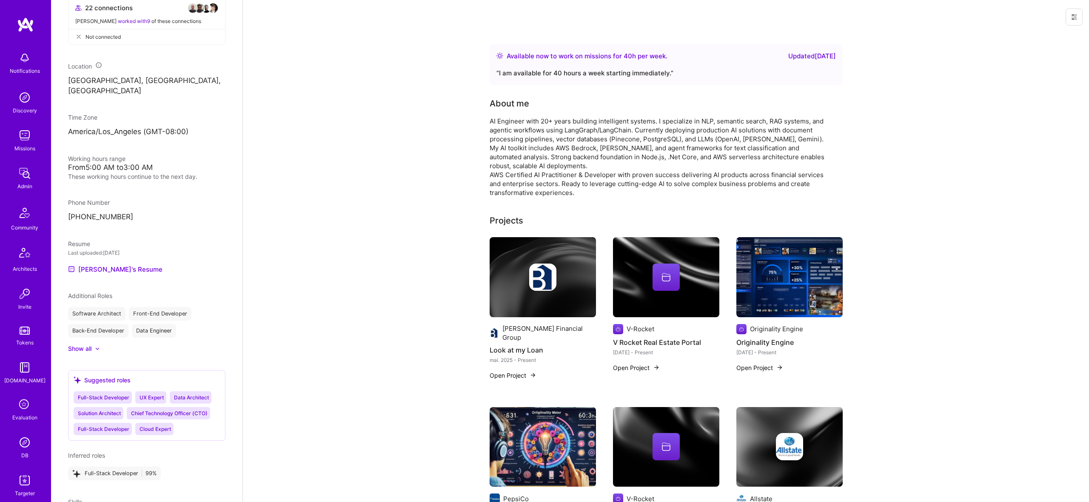
click at [644, 260] on img at bounding box center [666, 277] width 106 height 80
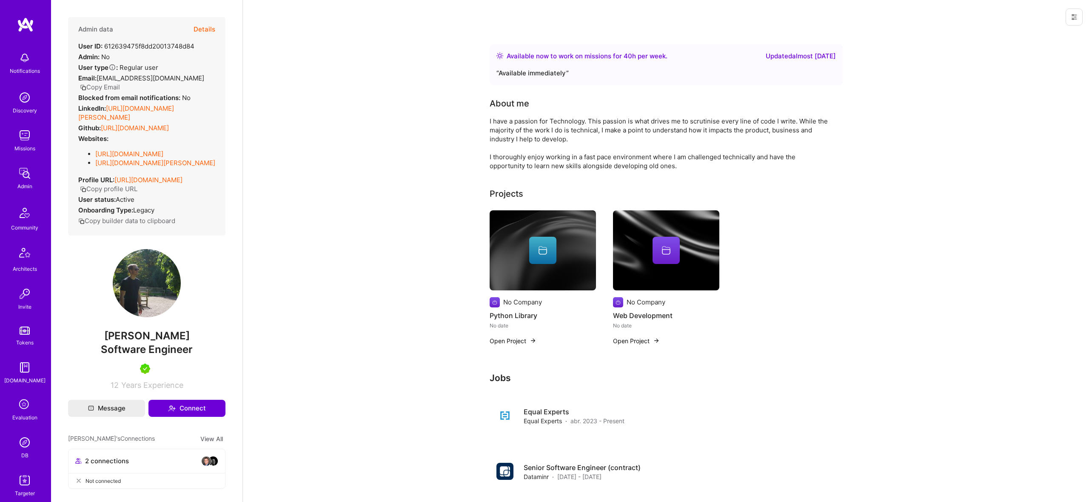
click at [545, 248] on icon at bounding box center [543, 250] width 10 height 10
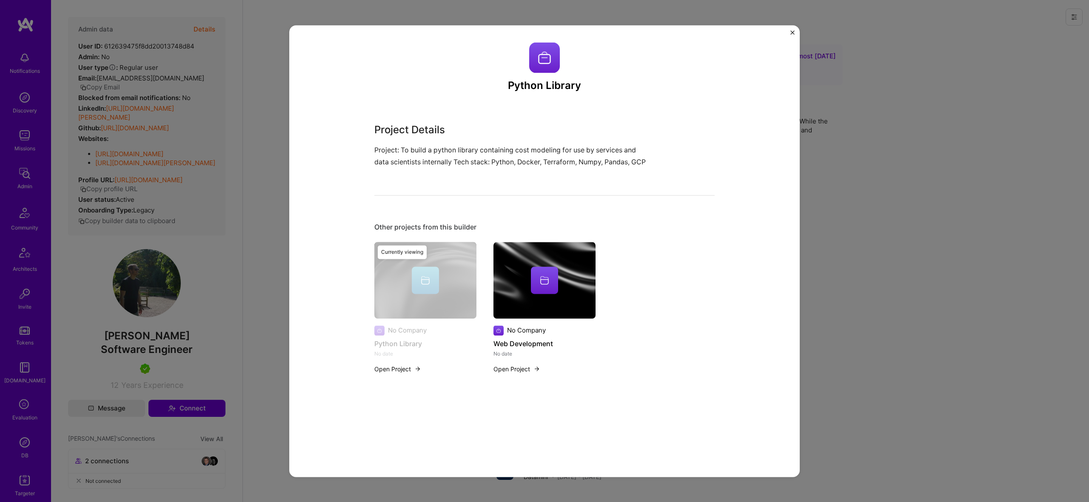
click at [543, 262] on img at bounding box center [545, 280] width 102 height 77
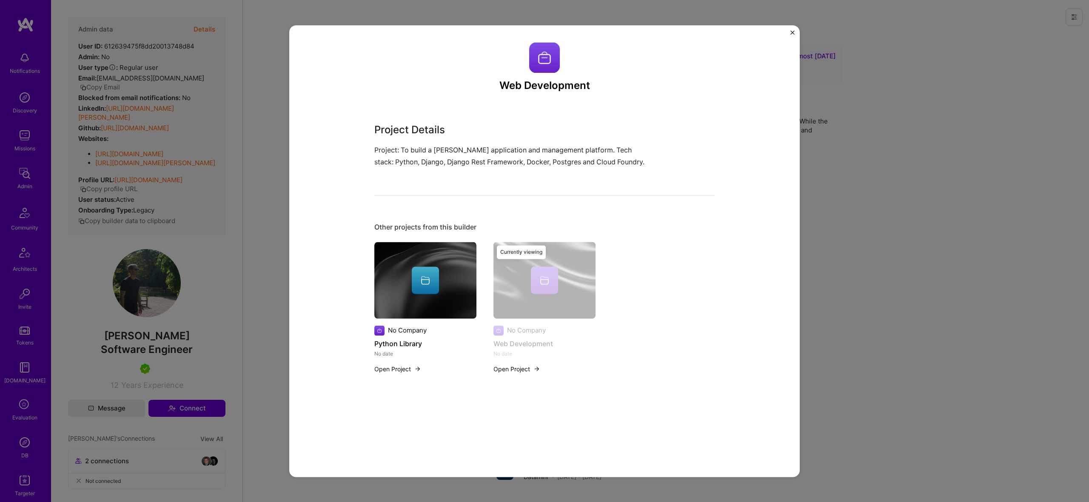
click at [403, 253] on img at bounding box center [425, 280] width 102 height 77
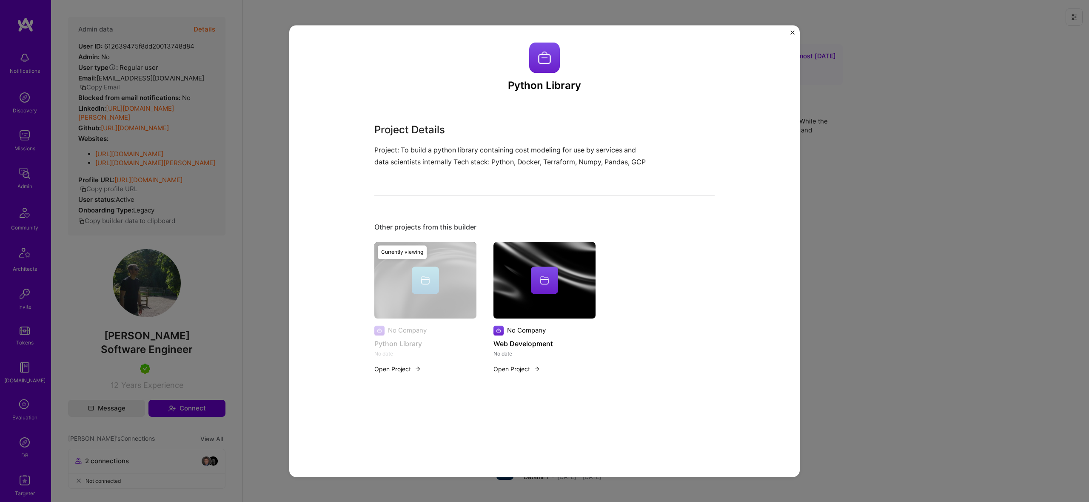
click at [245, 271] on div "Python Library Project Details Project: To build a python library containing co…" at bounding box center [544, 251] width 1089 height 502
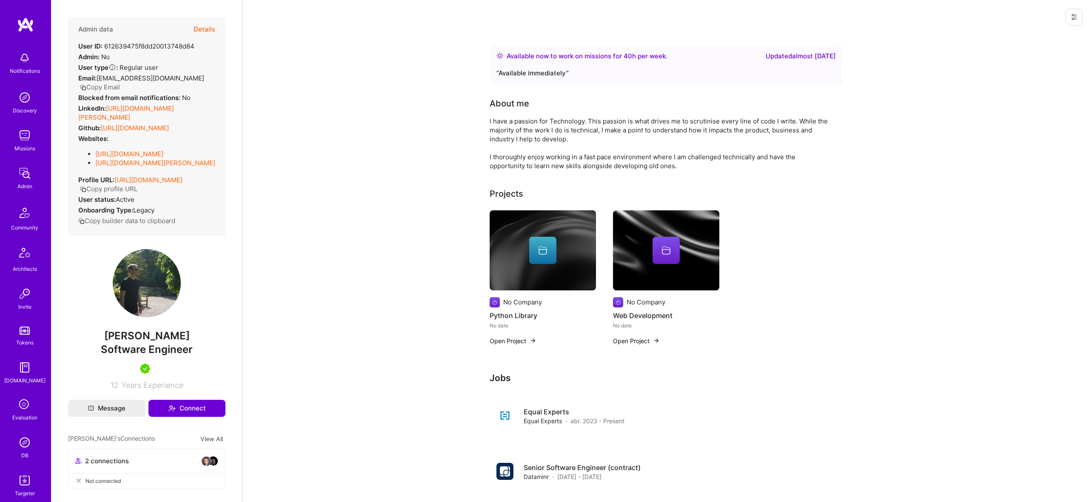
click at [137, 104] on link "[URL][DOMAIN_NAME][PERSON_NAME]" at bounding box center [126, 112] width 96 height 17
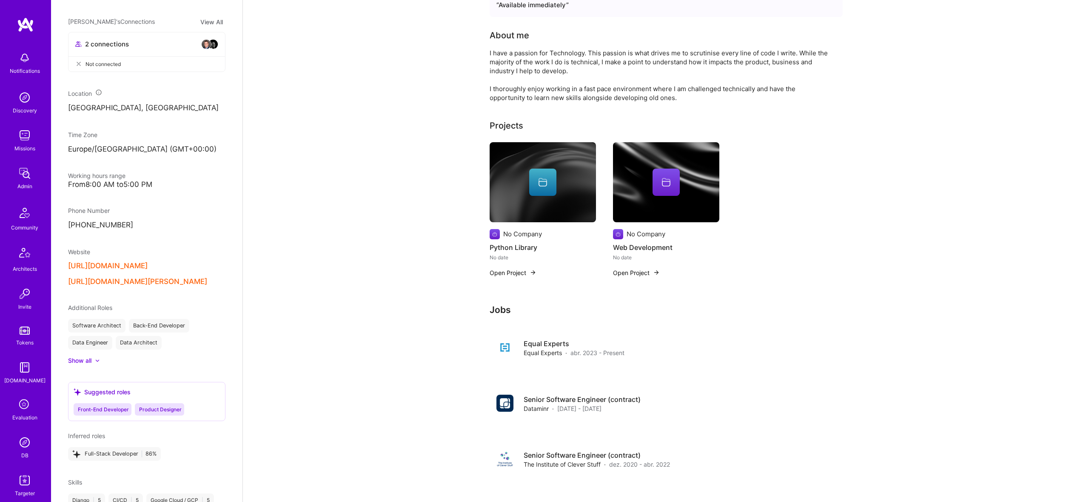
scroll to position [69, 0]
